Goal: Task Accomplishment & Management: Use online tool/utility

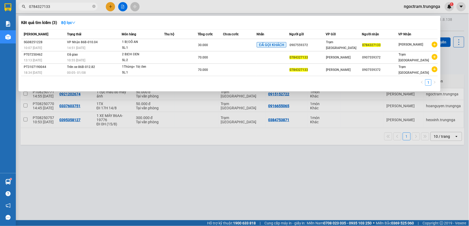
click at [70, 9] on input "0784327133" at bounding box center [60, 7] width 62 height 6
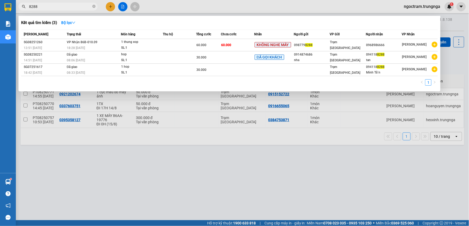
type input "8288"
click at [129, 195] on div at bounding box center [234, 113] width 469 height 226
click at [94, 8] on icon "close-circle" at bounding box center [93, 6] width 3 height 3
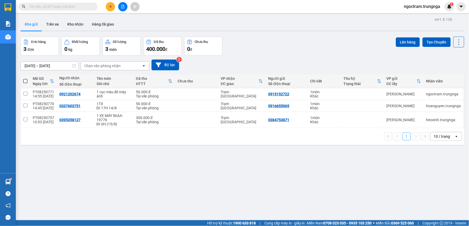
click at [75, 8] on input "text" at bounding box center [60, 7] width 62 height 6
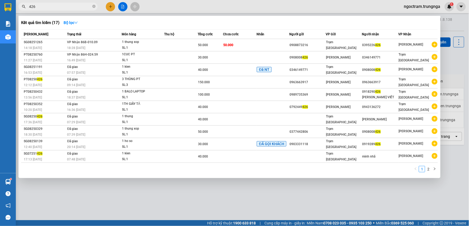
click at [56, 6] on input "426" at bounding box center [60, 7] width 62 height 6
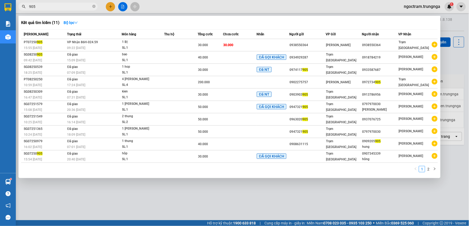
click at [175, 7] on div at bounding box center [234, 113] width 469 height 226
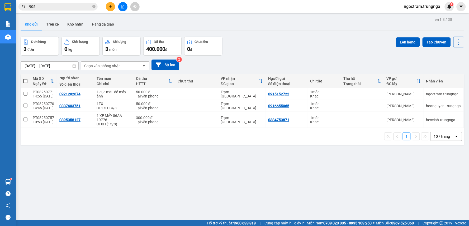
click at [52, 6] on input "905" at bounding box center [60, 7] width 62 height 6
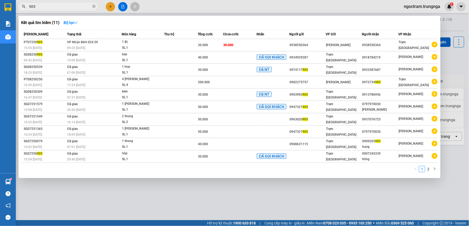
click at [52, 6] on input "905" at bounding box center [60, 7] width 62 height 6
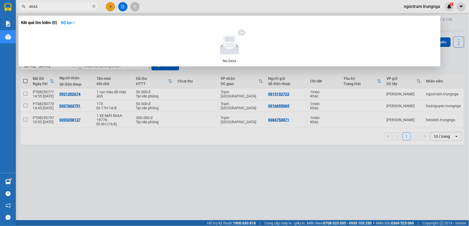
drag, startPoint x: 52, startPoint y: 4, endPoint x: 27, endPoint y: 21, distance: 29.3
click at [27, 11] on div "Kết quả [PERSON_NAME] ( 0 ) Bộ lọc No Data 4044" at bounding box center [51, 6] width 103 height 9
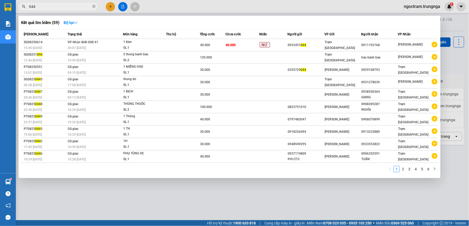
click at [42, 6] on input "044" at bounding box center [60, 7] width 62 height 6
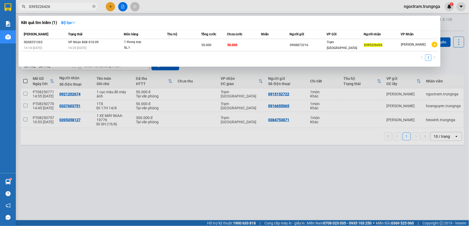
type input "0395226426"
